Goal: Task Accomplishment & Management: Manage account settings

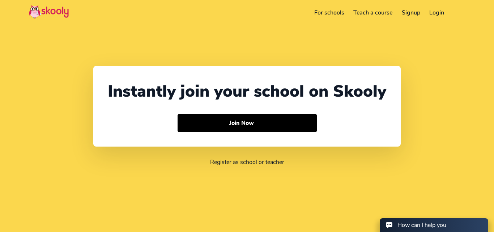
select select "91"
select select "[GEOGRAPHIC_DATA]"
select select "[GEOGRAPHIC_DATA]/[GEOGRAPHIC_DATA]"
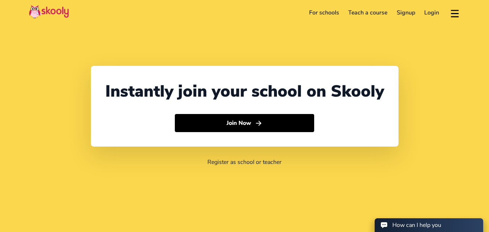
click at [430, 12] on link "Login" at bounding box center [431, 13] width 24 height 12
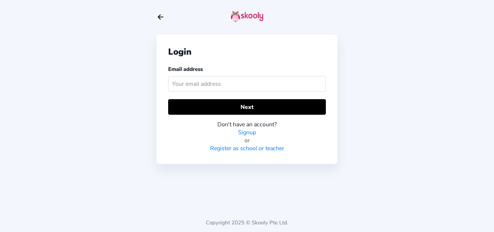
click at [185, 84] on input "text" at bounding box center [247, 84] width 158 height 16
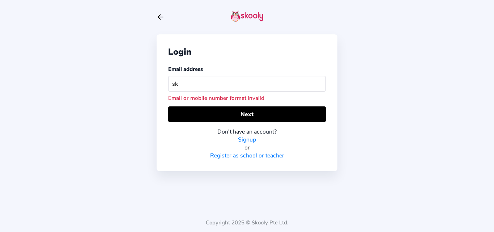
type input "s"
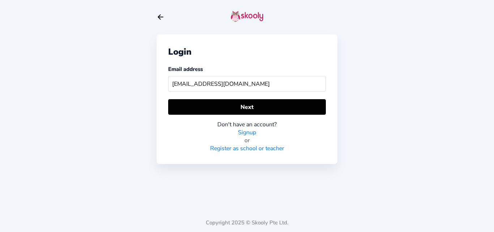
type input "[EMAIL_ADDRESS][DOMAIN_NAME]"
